Goal: Task Accomplishment & Management: Complete application form

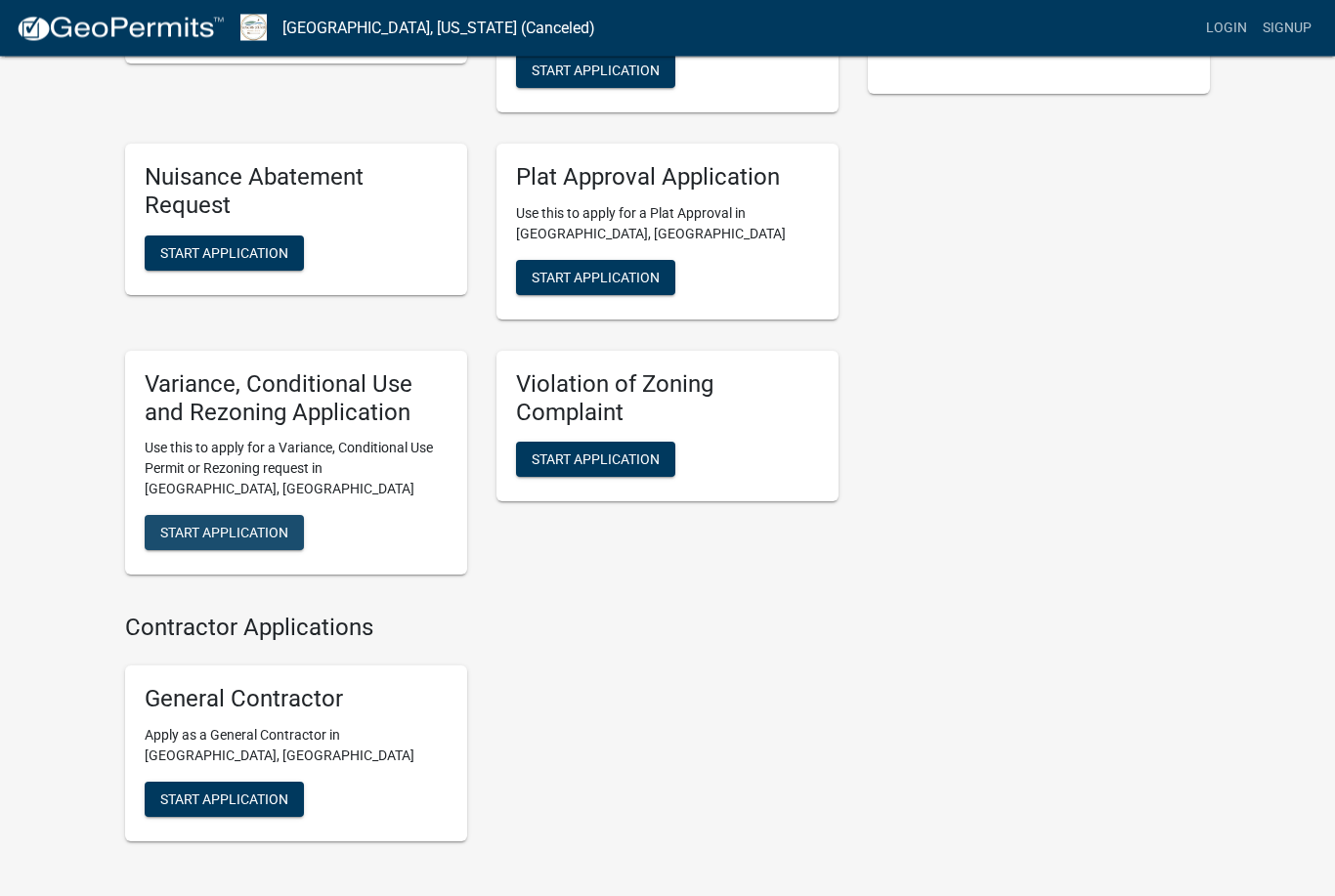
scroll to position [539, 0]
click at [184, 515] on button "Start Application" at bounding box center [224, 532] width 159 height 35
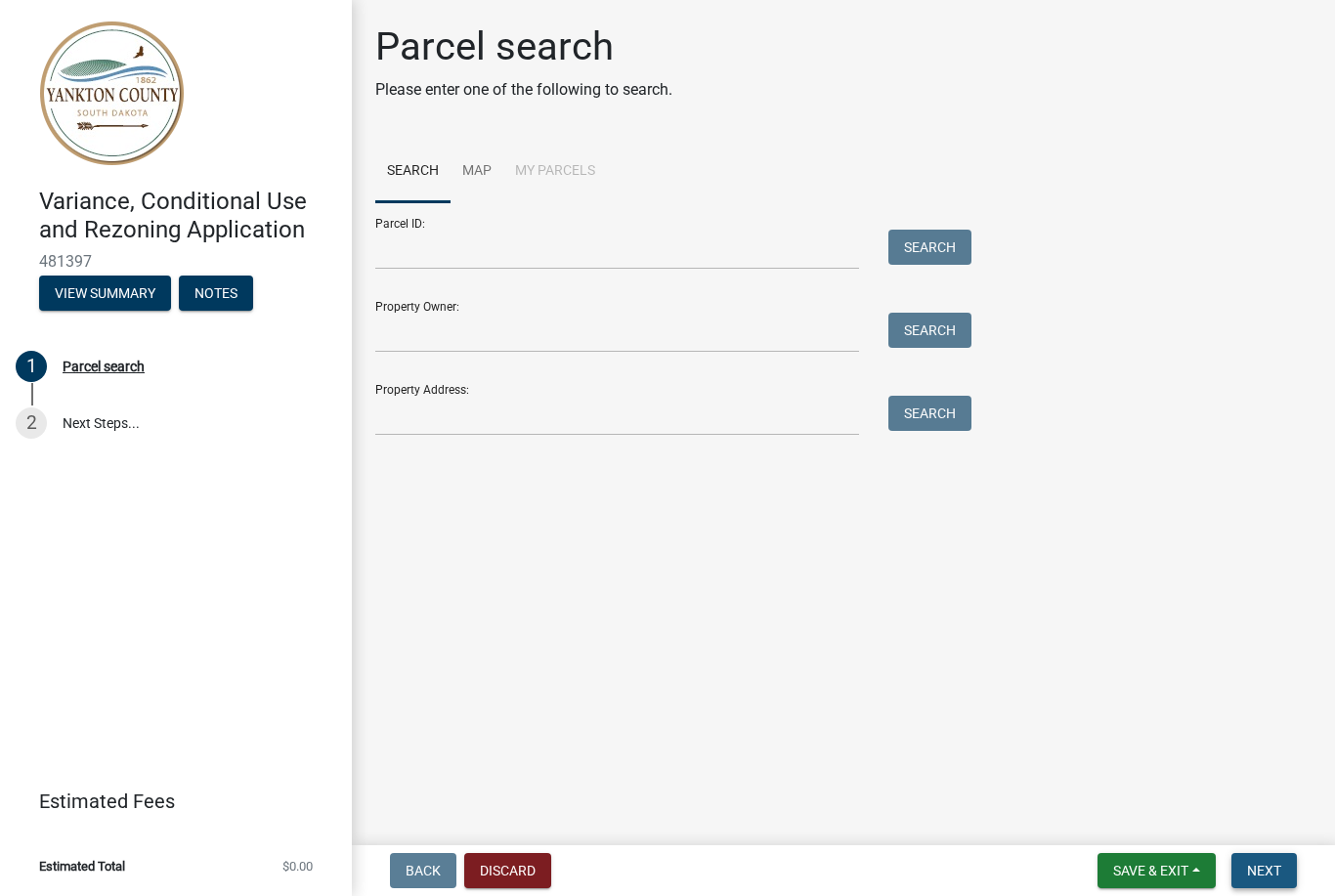
click at [1278, 868] on span "Next" at bounding box center [1264, 871] width 34 height 16
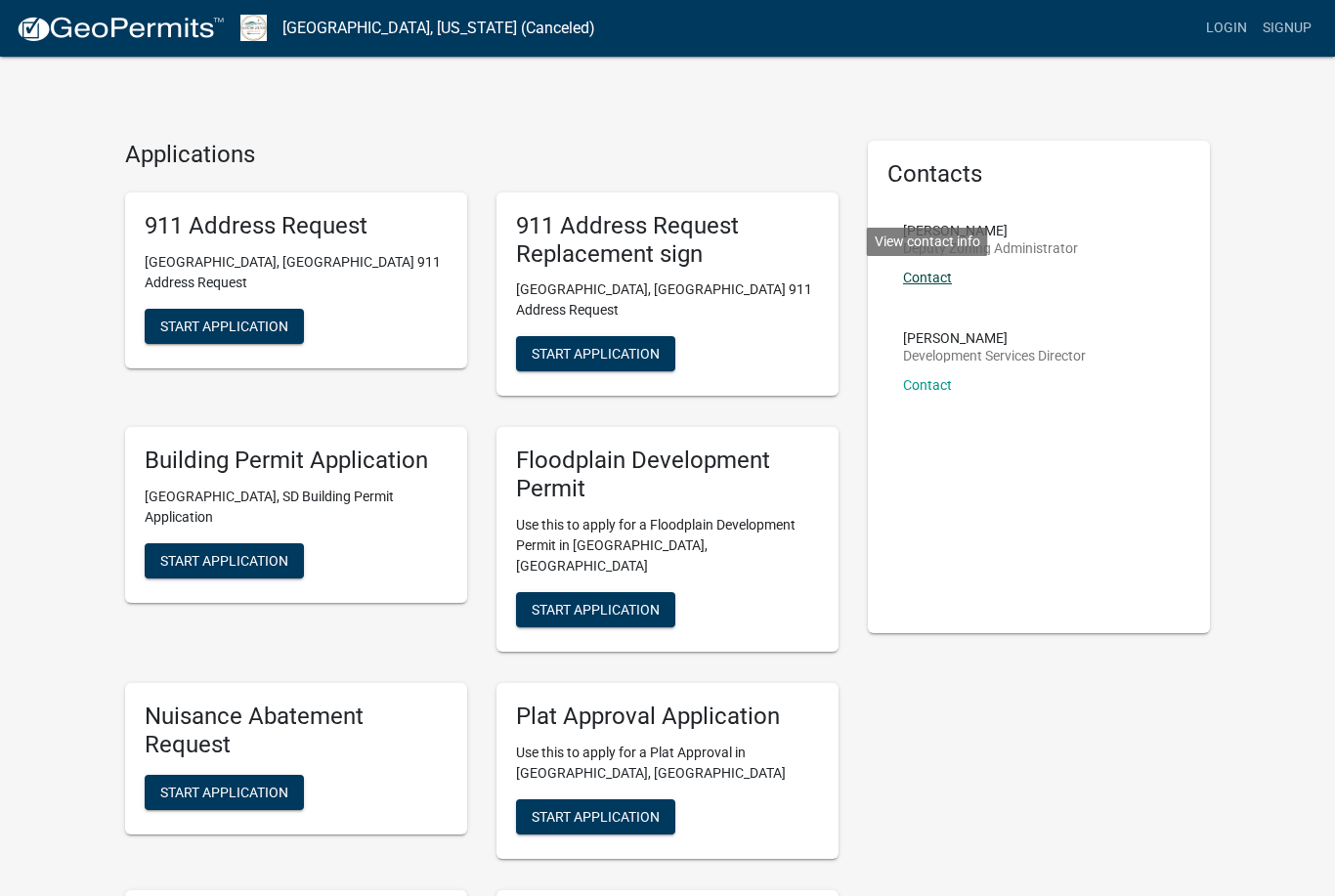
click at [938, 272] on link "Contact" at bounding box center [927, 278] width 49 height 16
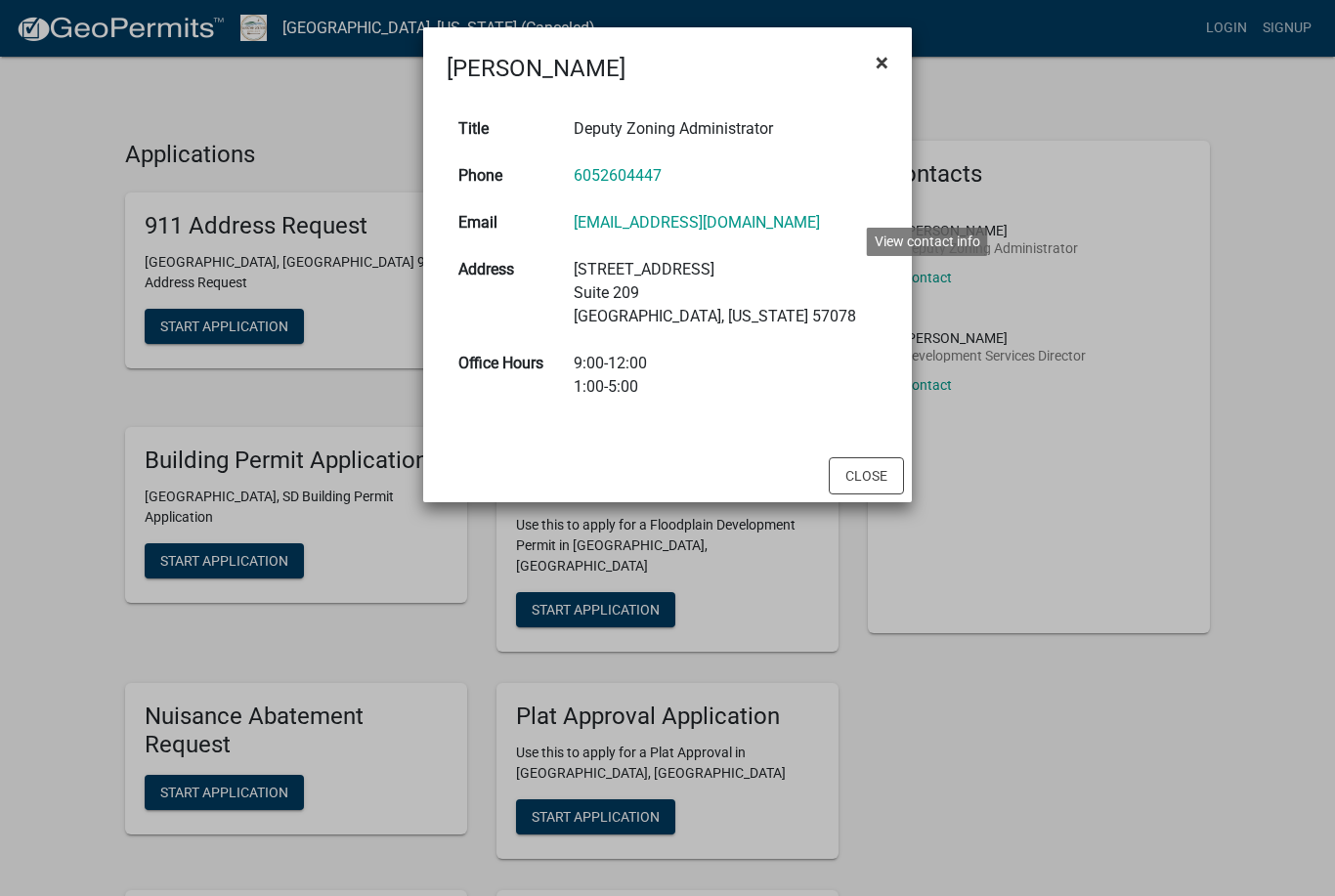
click at [889, 58] on button "×" at bounding box center [882, 63] width 44 height 55
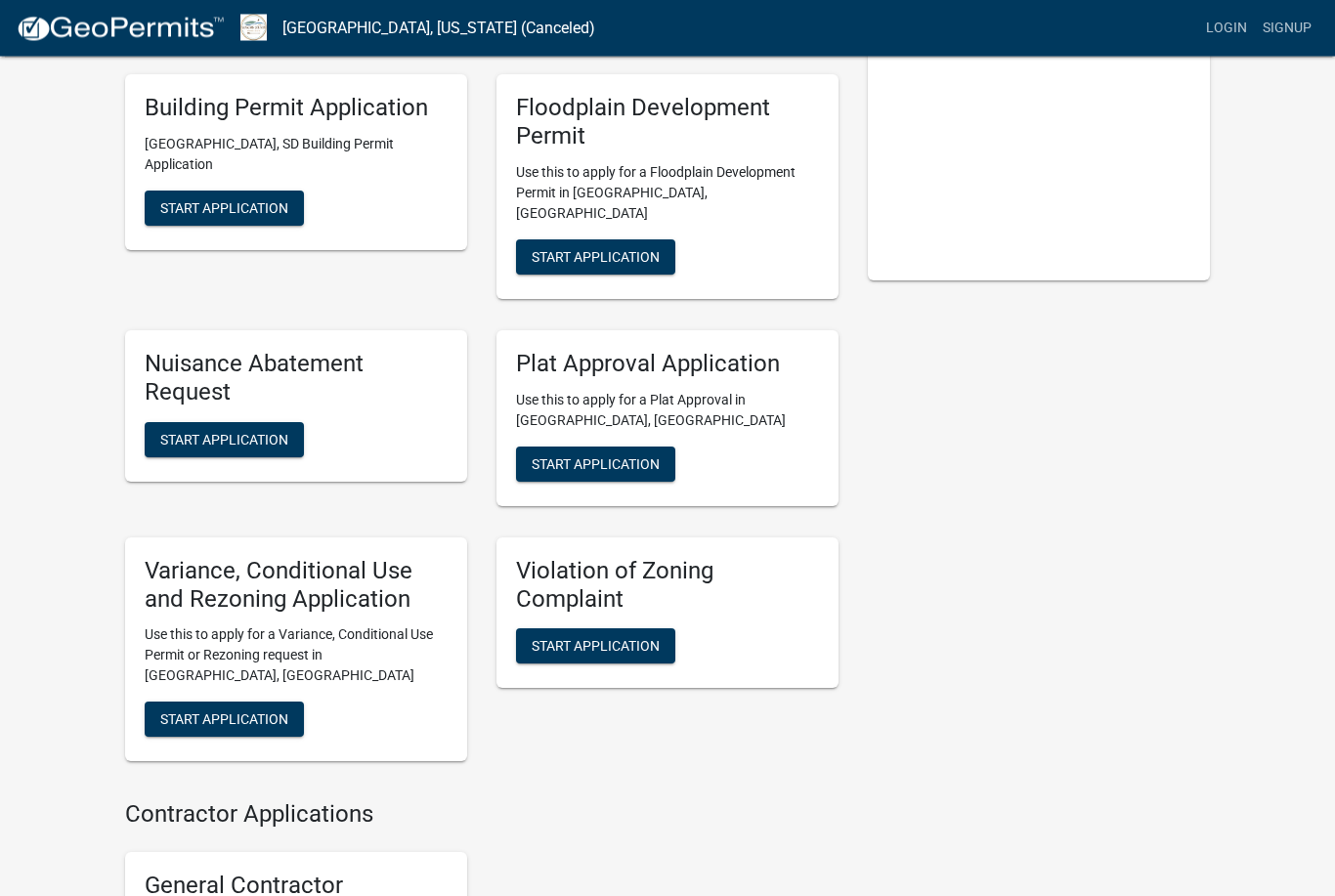
scroll to position [353, 0]
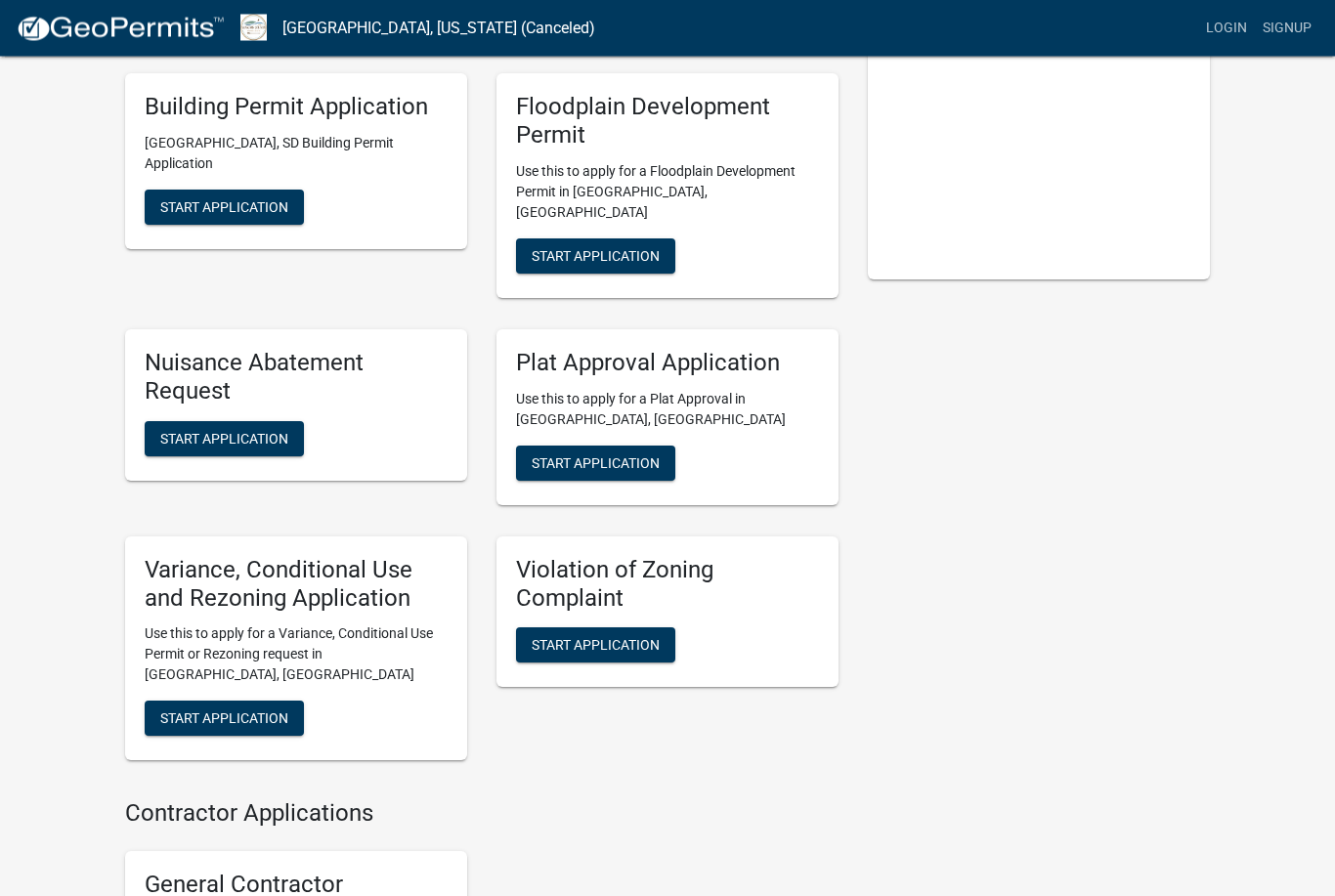
click at [1167, 201] on div "Contacts Bill Conkling Deputy Zoning Administrator Contact Gary Vetter Developm…" at bounding box center [1039, 33] width 342 height 492
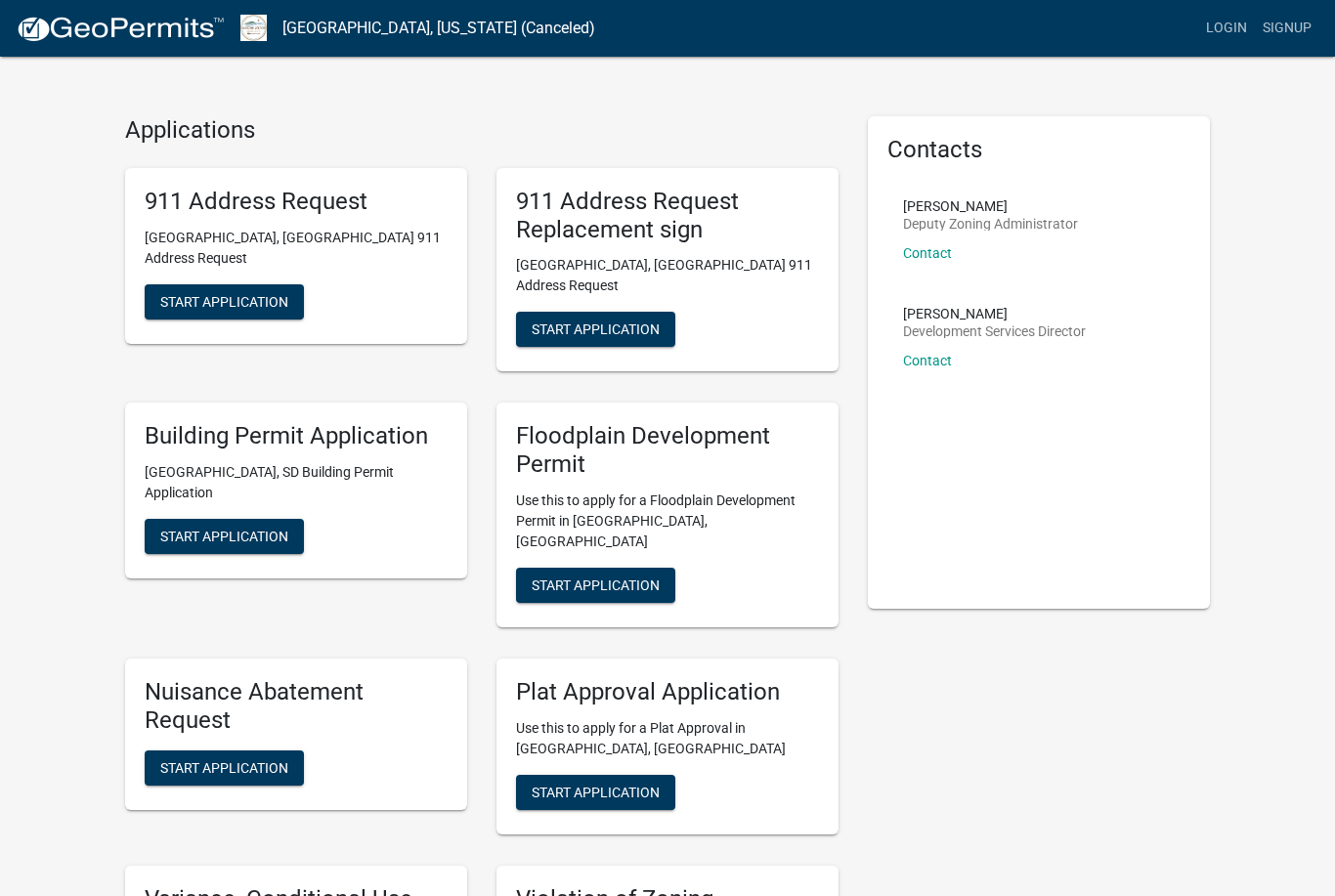
scroll to position [0, 0]
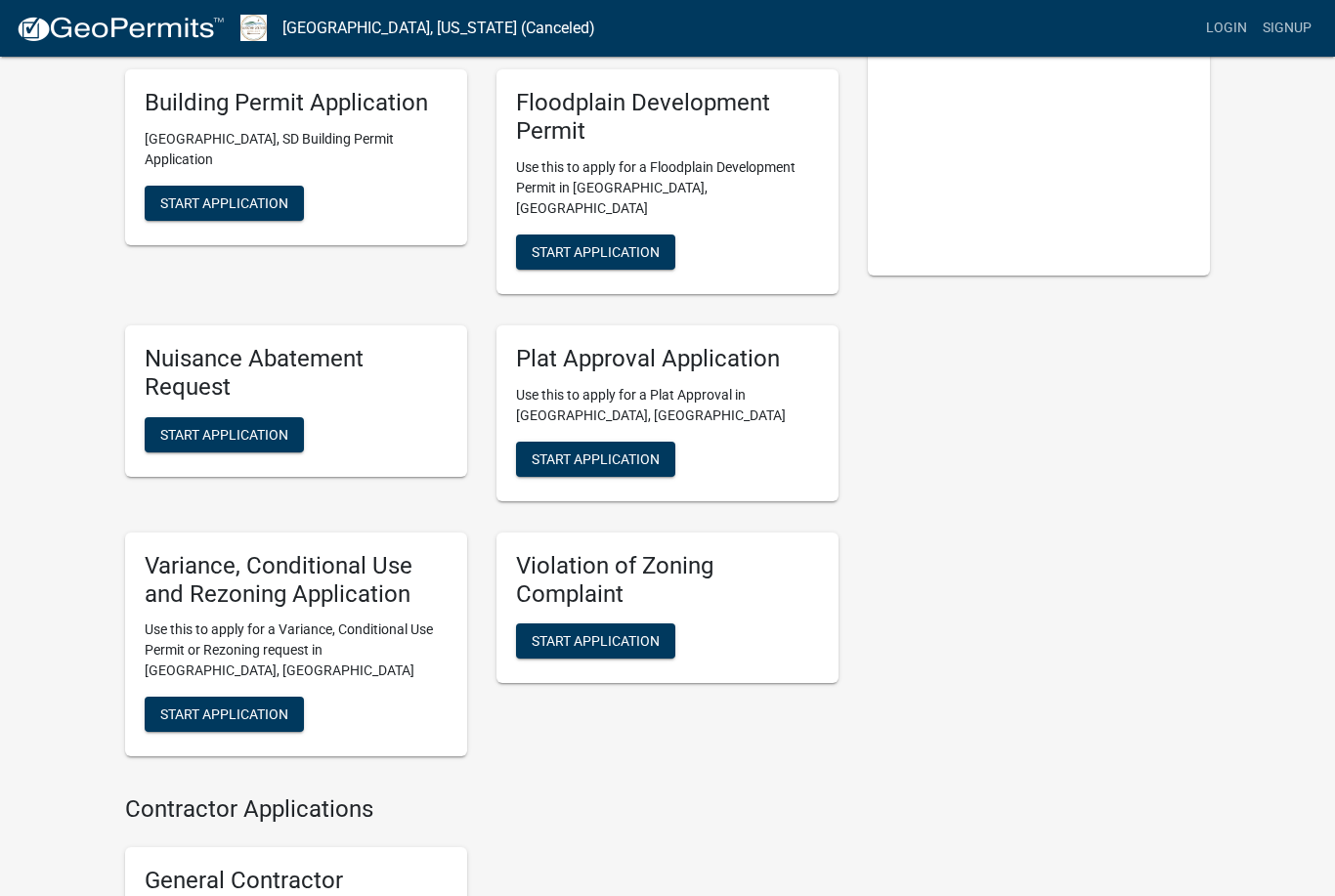
scroll to position [520, 0]
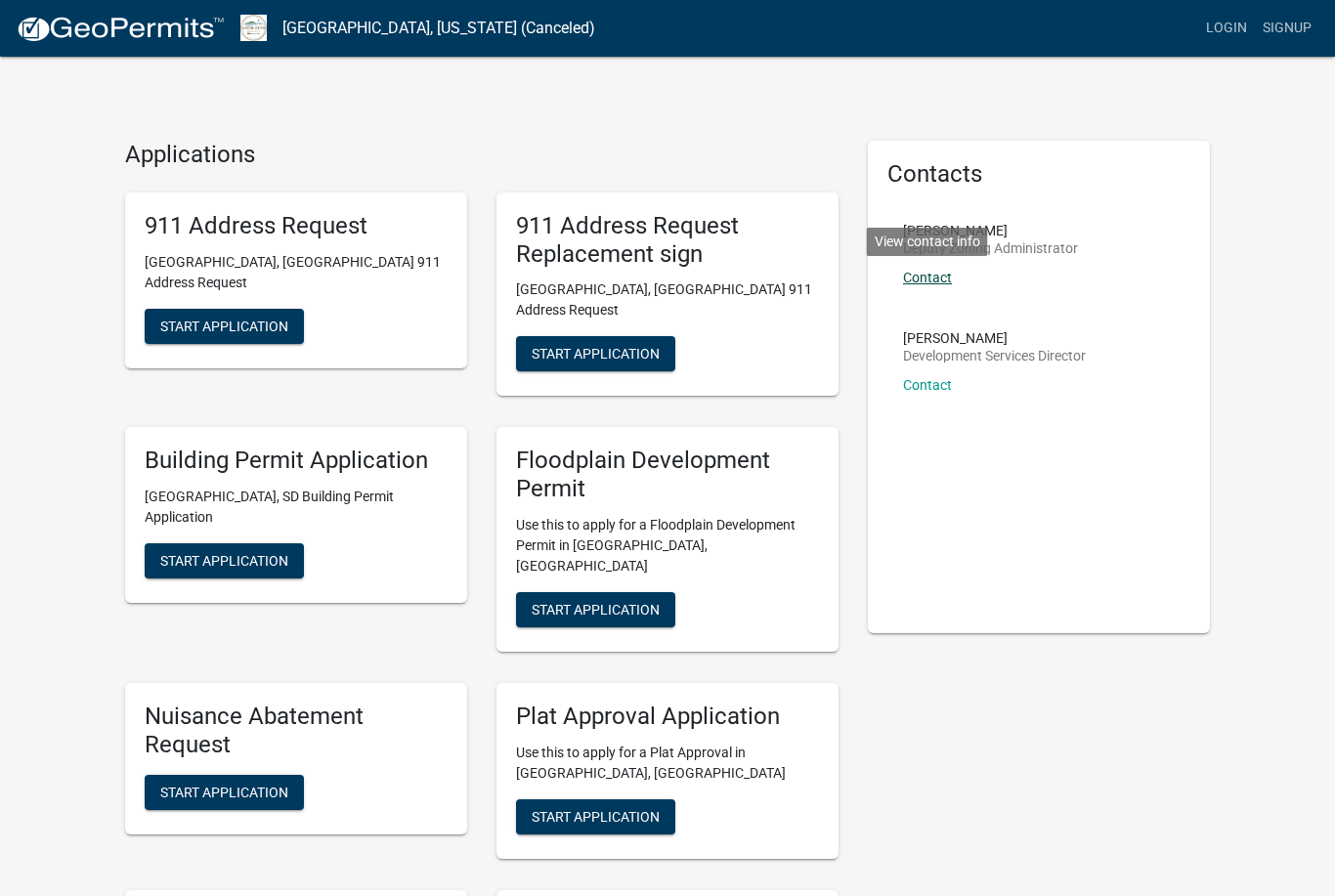
click at [939, 279] on link "Contact" at bounding box center [927, 278] width 49 height 16
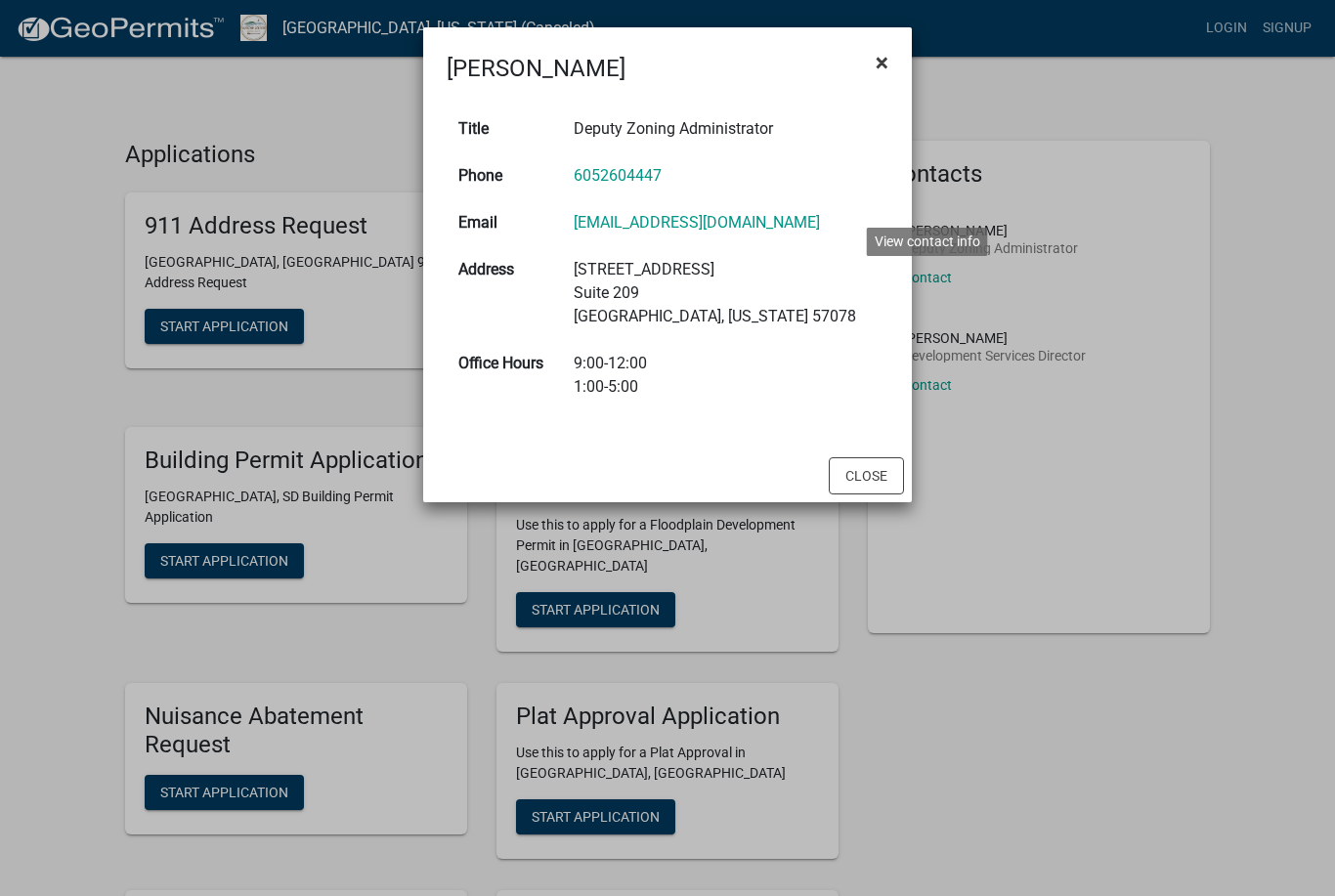
click at [894, 49] on button "×" at bounding box center [882, 63] width 44 height 55
